Goal: Find specific page/section: Find specific page/section

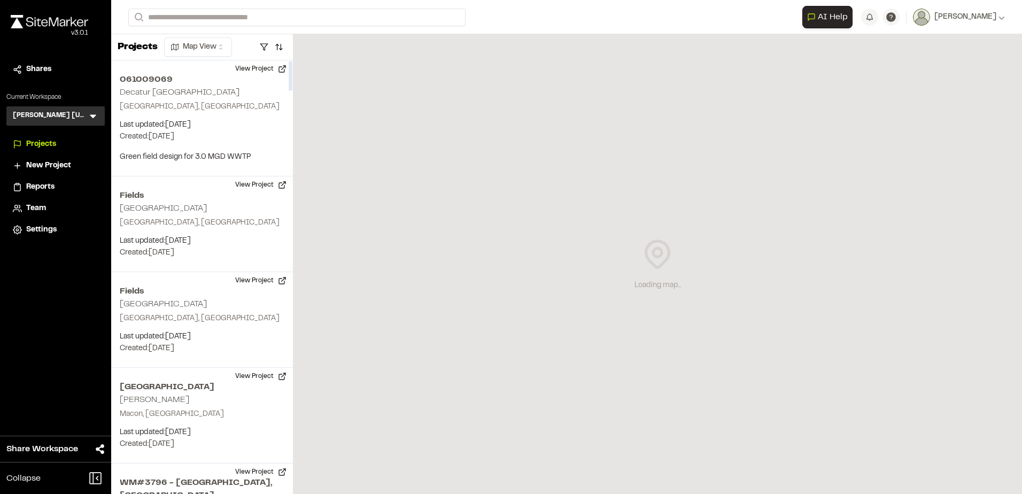
click at [78, 115] on div "[PERSON_NAME] [US_STATE] KH Menu" at bounding box center [55, 115] width 98 height 19
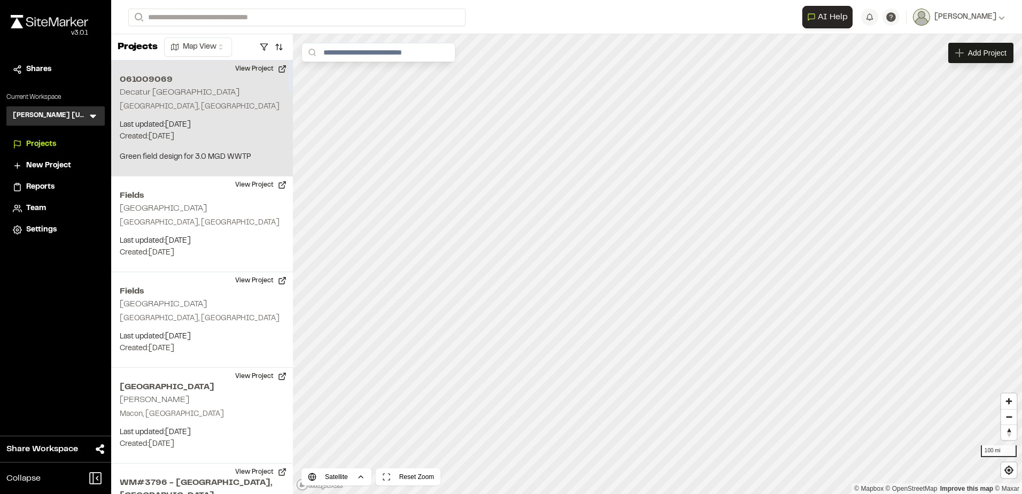
click at [194, 104] on p "Decatur, TX" at bounding box center [202, 107] width 165 height 12
click at [277, 71] on button "View Project" at bounding box center [261, 68] width 64 height 17
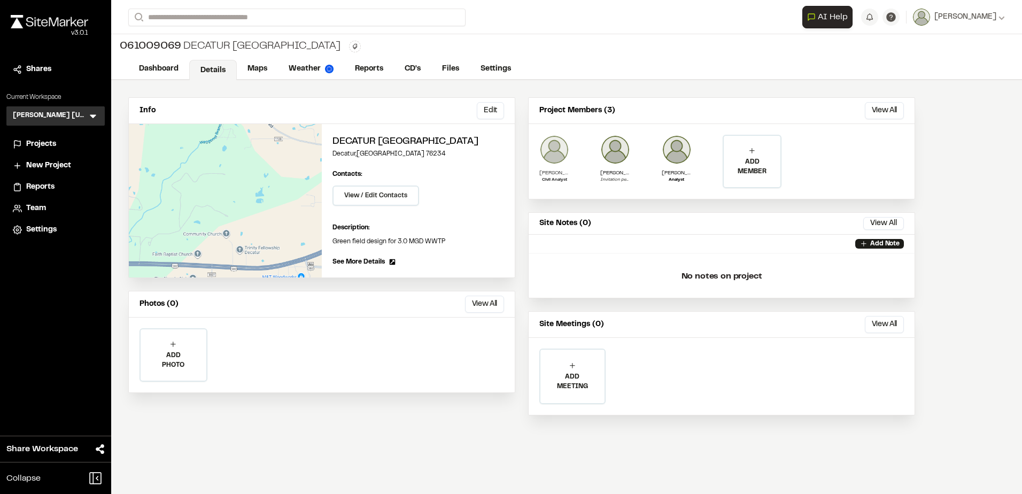
click at [551, 172] on p "Matthew Ontiveros" at bounding box center [554, 173] width 30 height 8
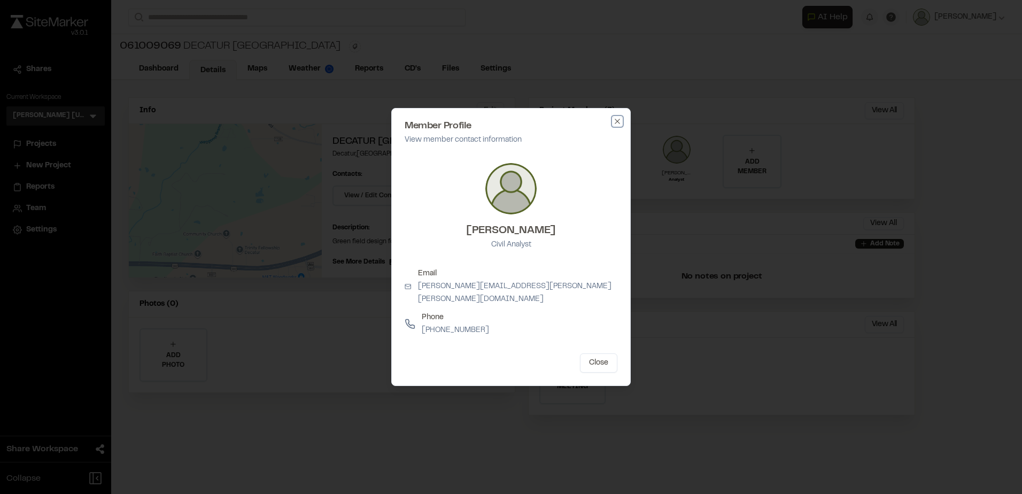
click at [614, 126] on icon "button" at bounding box center [617, 121] width 9 height 9
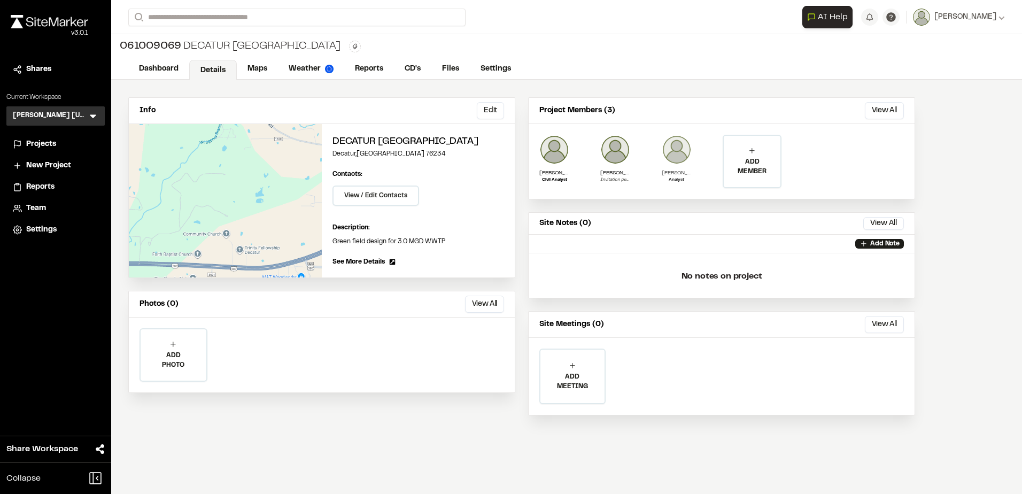
click at [671, 177] on p "Analyst" at bounding box center [676, 180] width 30 height 6
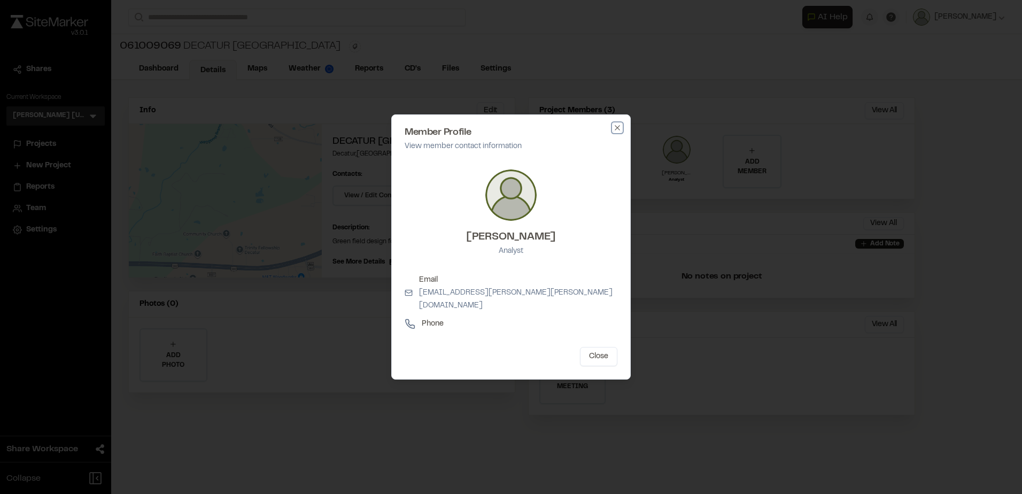
click at [615, 132] on icon "button" at bounding box center [617, 127] width 9 height 9
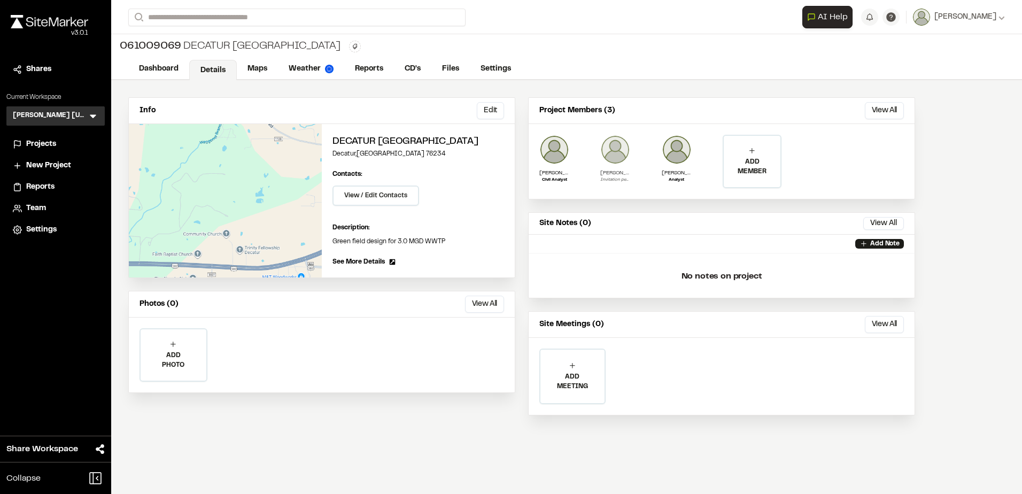
click at [610, 175] on p "Jordan Duncan" at bounding box center [615, 173] width 30 height 8
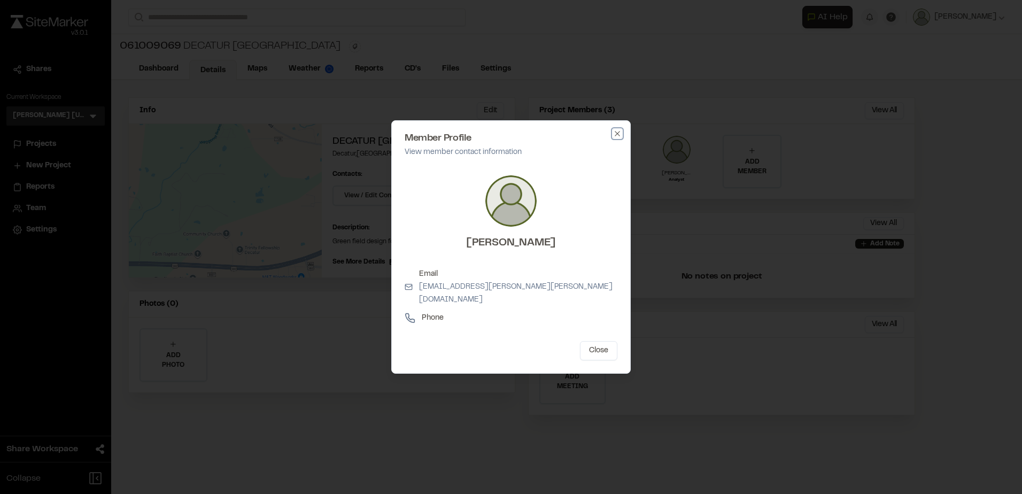
click at [617, 137] on icon "button" at bounding box center [617, 133] width 9 height 9
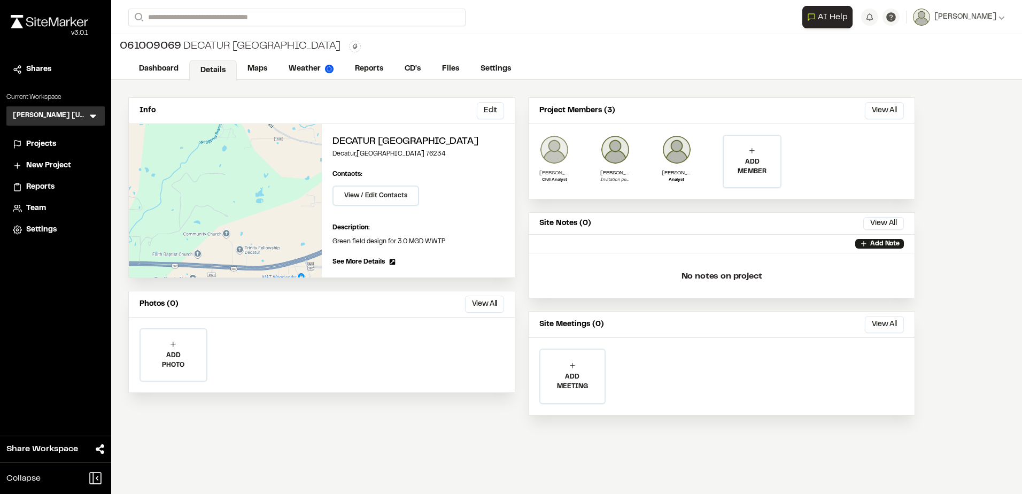
click at [558, 168] on div "Matthew Ontiveros Civil Analyst" at bounding box center [554, 161] width 30 height 53
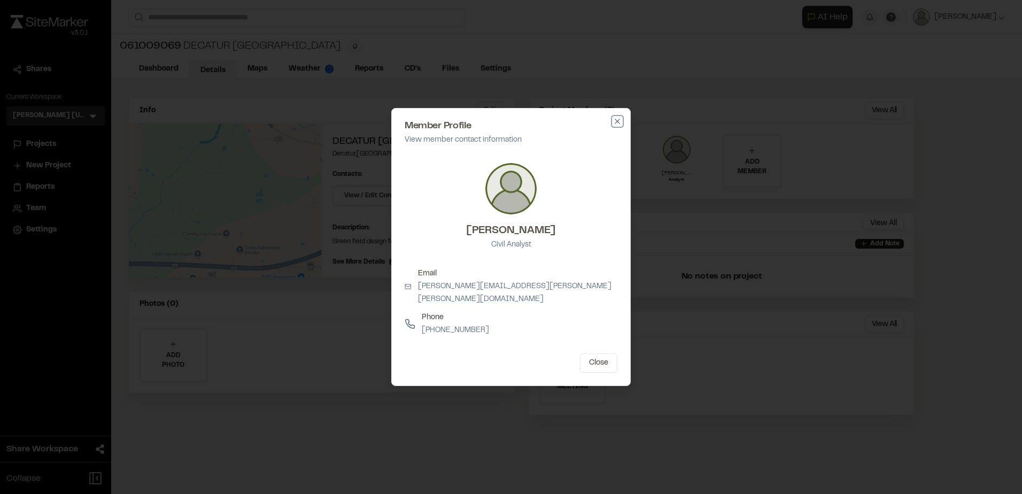
click at [617, 126] on icon "button" at bounding box center [617, 121] width 9 height 9
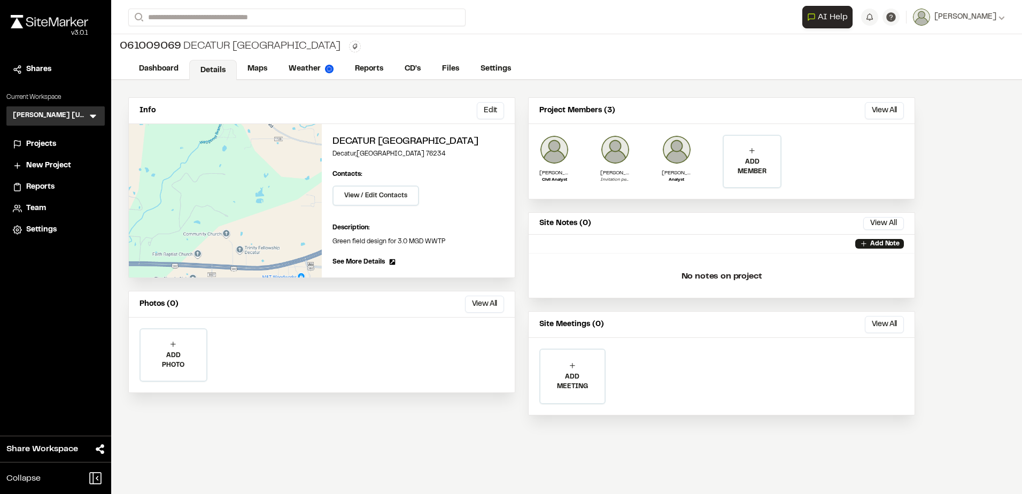
click at [70, 123] on div "Kimley Horn Texas KH Menu" at bounding box center [55, 115] width 98 height 19
click at [72, 116] on div "Kimley Horn Texas KH Menu" at bounding box center [55, 115] width 98 height 19
click at [94, 116] on icon at bounding box center [93, 117] width 6 height 4
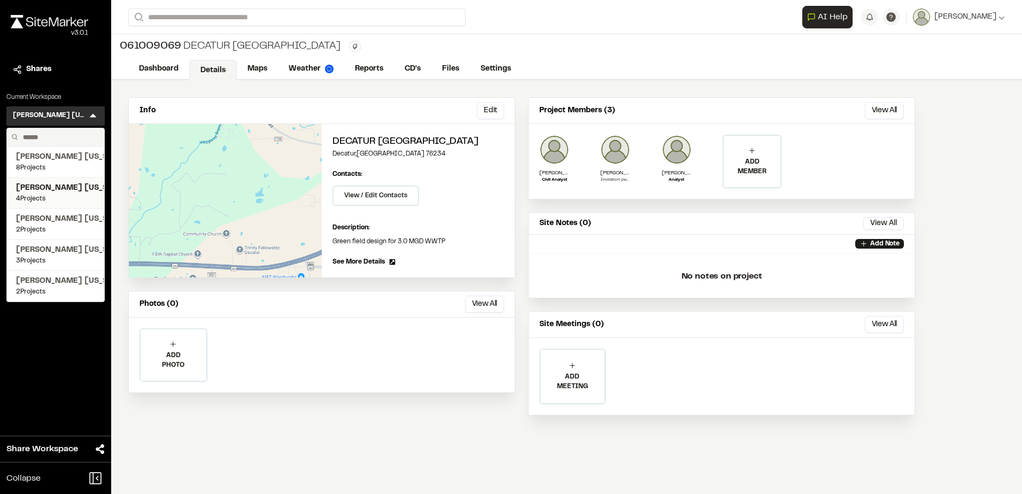
click at [66, 199] on span "4 Projects" at bounding box center [55, 199] width 79 height 10
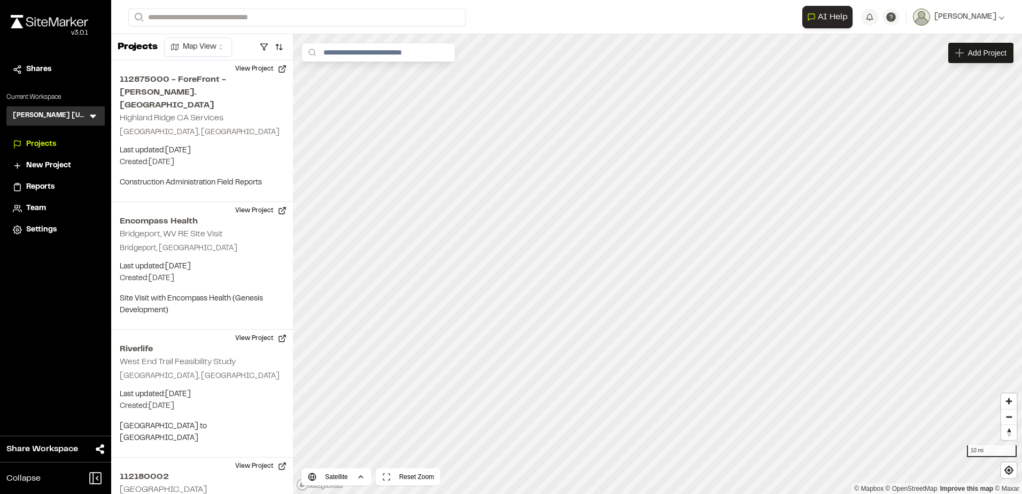
click at [88, 112] on icon at bounding box center [93, 116] width 11 height 11
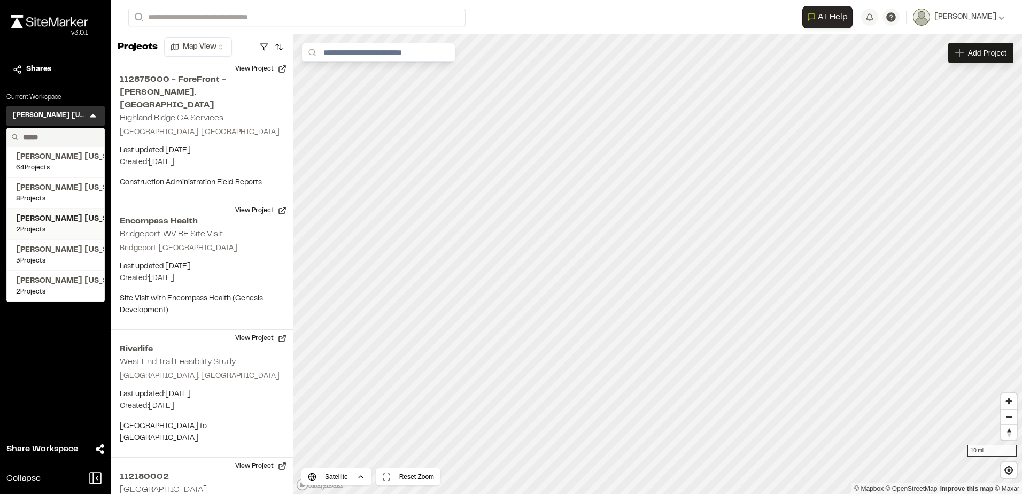
click at [51, 227] on span "2 Projects" at bounding box center [55, 230] width 79 height 10
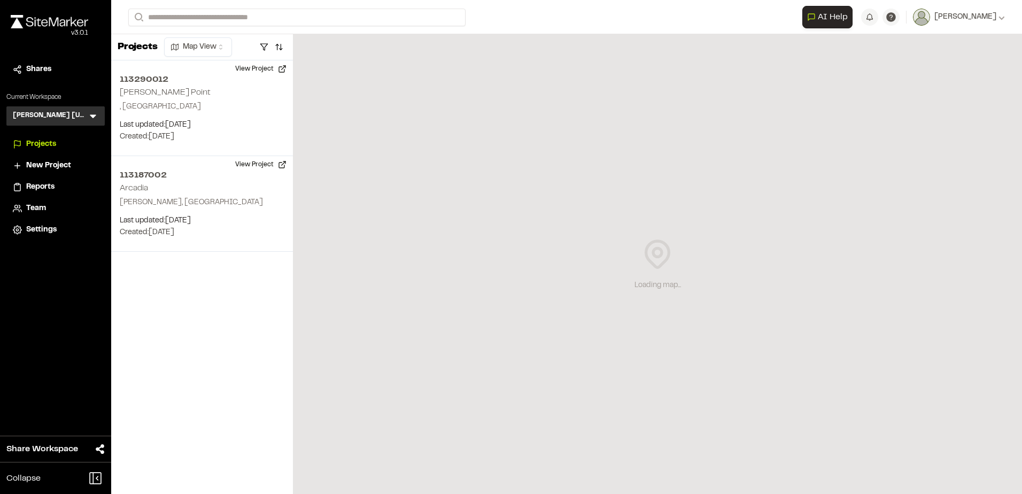
click at [84, 108] on div "Kimley Horn Virginia KH Menu" at bounding box center [55, 115] width 98 height 19
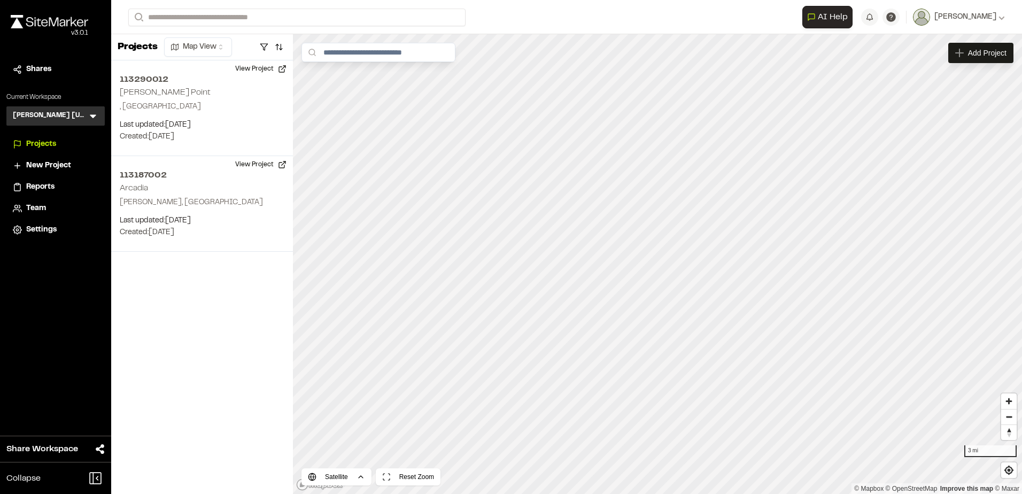
click at [85, 114] on div "Kimley Horn Virginia KH Menu" at bounding box center [55, 115] width 98 height 19
click at [90, 115] on icon at bounding box center [93, 116] width 11 height 11
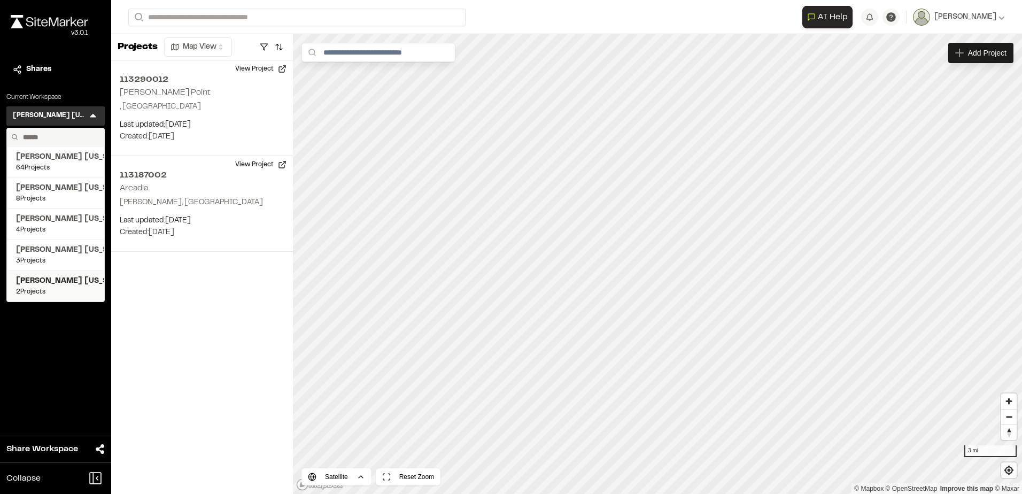
click at [52, 283] on span "Kimley Horn Georgia" at bounding box center [55, 281] width 79 height 12
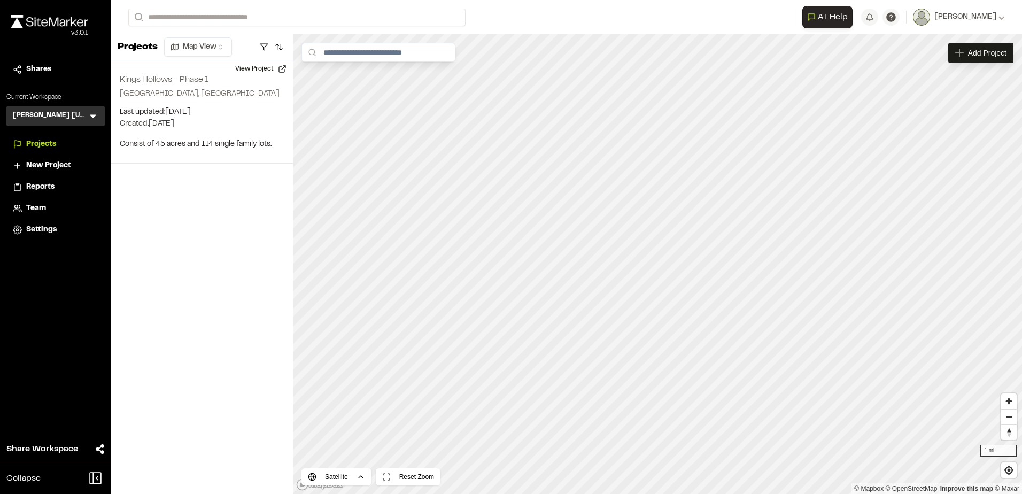
click at [87, 110] on div "Kimley Horn Georgia KH Menu" at bounding box center [55, 115] width 98 height 19
click at [82, 127] on div "Shares Current Workspace Kimley Horn Georgia KH Menu Projects New Project Repor…" at bounding box center [55, 149] width 111 height 181
click at [102, 111] on div "Kimley Horn Georgia KH Menu" at bounding box center [55, 115] width 98 height 19
click at [91, 118] on icon at bounding box center [93, 116] width 11 height 11
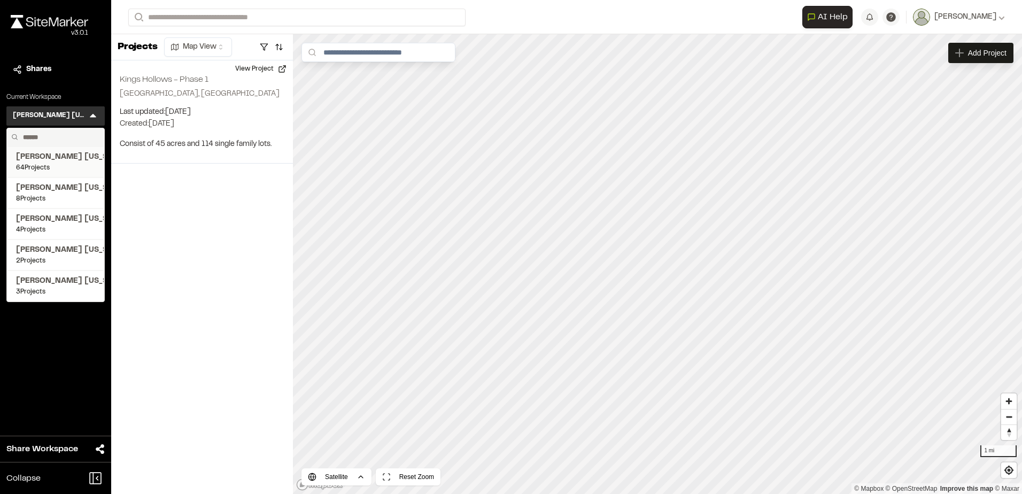
click at [67, 174] on li "Kimley Horn Texas 64 Projects" at bounding box center [55, 161] width 97 height 31
click at [62, 159] on span "[PERSON_NAME] [US_STATE]" at bounding box center [55, 157] width 79 height 12
